Goal: Check status

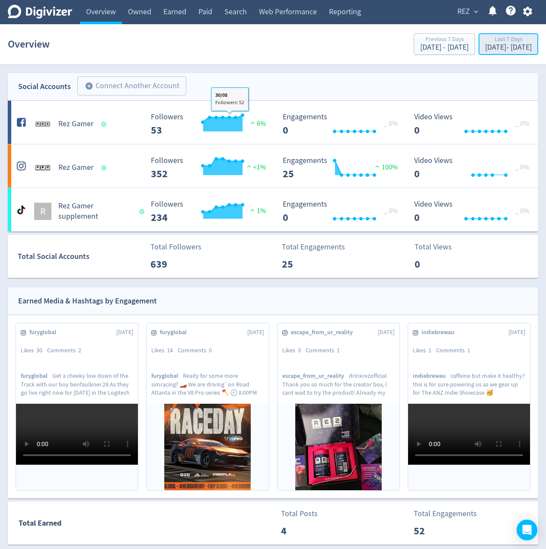
click at [485, 41] on div "Last 7 Days" at bounding box center [508, 39] width 47 height 7
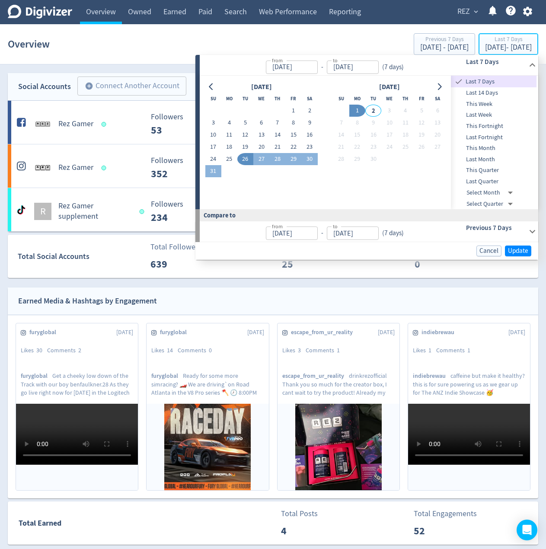
type input "[DATE]"
click at [211, 88] on icon "Go to previous month" at bounding box center [211, 86] width 4 height 7
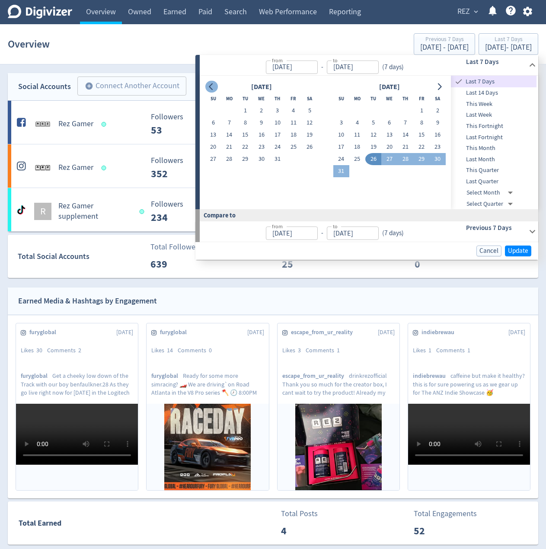
click at [211, 88] on icon "Go to previous month" at bounding box center [211, 86] width 4 height 7
click at [246, 112] on button "1" at bounding box center [245, 111] width 16 height 12
type input "[DATE]"
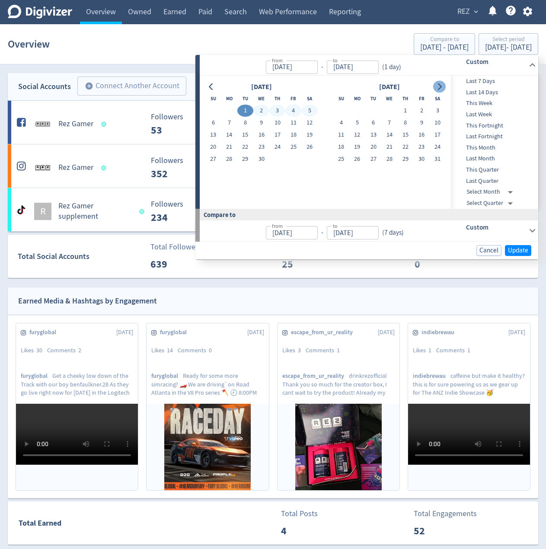
click at [442, 87] on icon "Go to next month" at bounding box center [440, 86] width 4 height 7
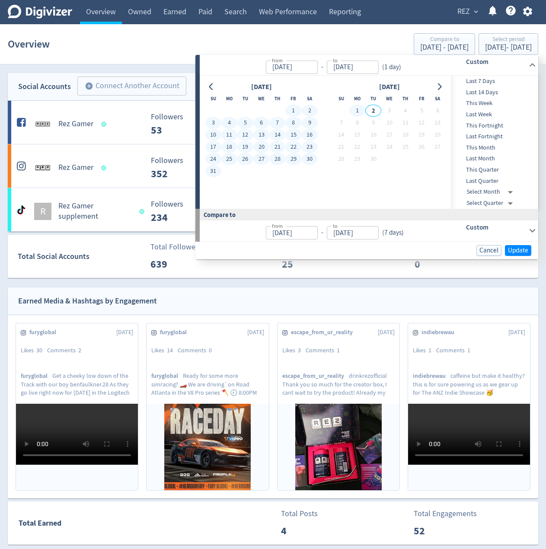
click at [358, 112] on button "1" at bounding box center [357, 111] width 16 height 12
type input "[DATE]"
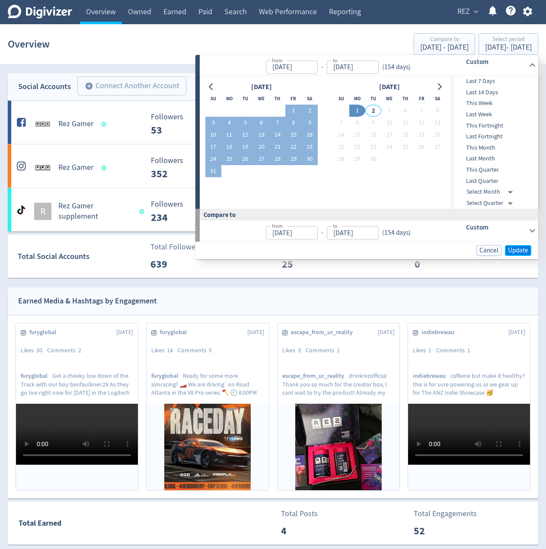
click at [513, 253] on span "Update" at bounding box center [518, 250] width 20 height 6
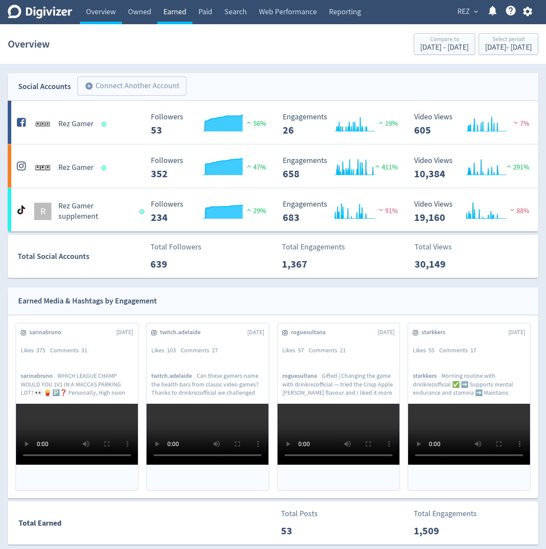
click at [179, 11] on link "Earned" at bounding box center [174, 12] width 35 height 24
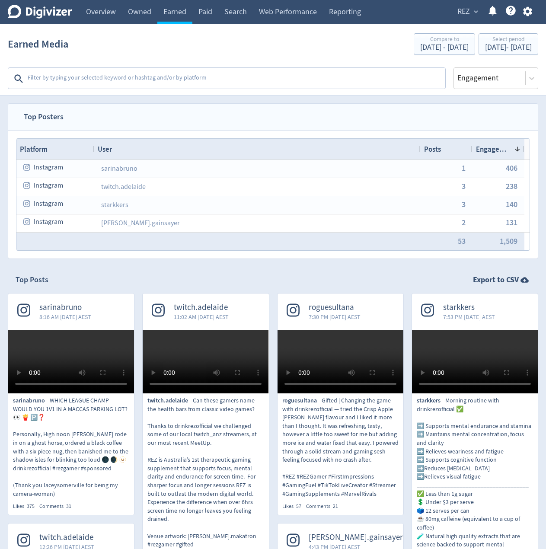
click at [272, 282] on div "Top Posts Export to CSV" at bounding box center [273, 280] width 515 height 11
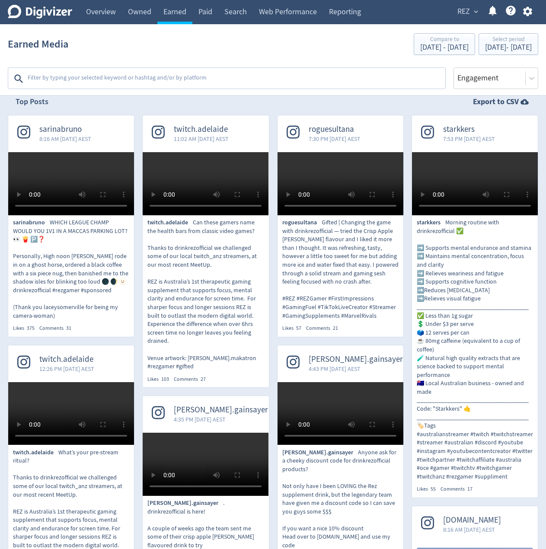
scroll to position [173, 0]
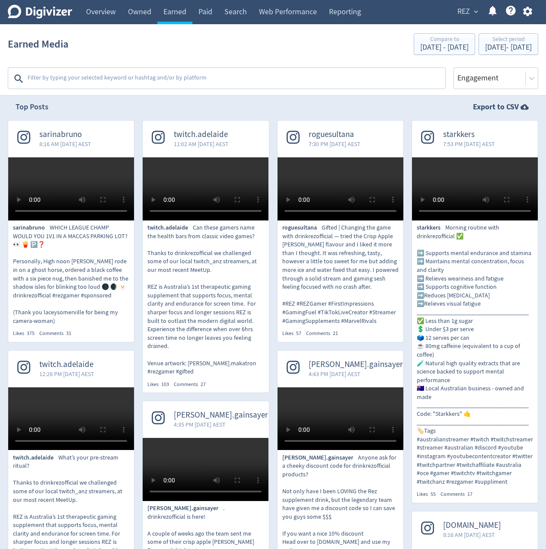
drag, startPoint x: 162, startPoint y: 135, endPoint x: 170, endPoint y: 135, distance: 7.8
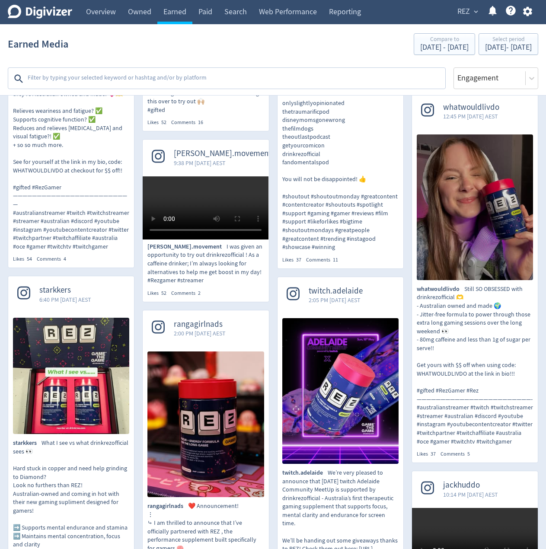
scroll to position [156, 0]
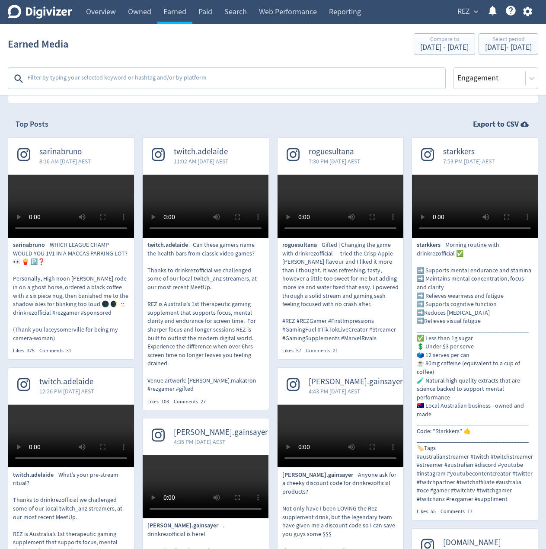
drag, startPoint x: 300, startPoint y: 257, endPoint x: 302, endPoint y: 218, distance: 39.0
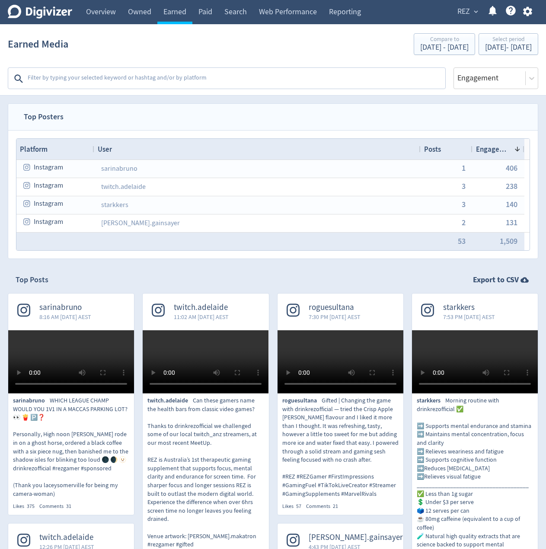
click at [164, 118] on nav "Top Posters" at bounding box center [273, 117] width 530 height 26
